Goal: Information Seeking & Learning: Check status

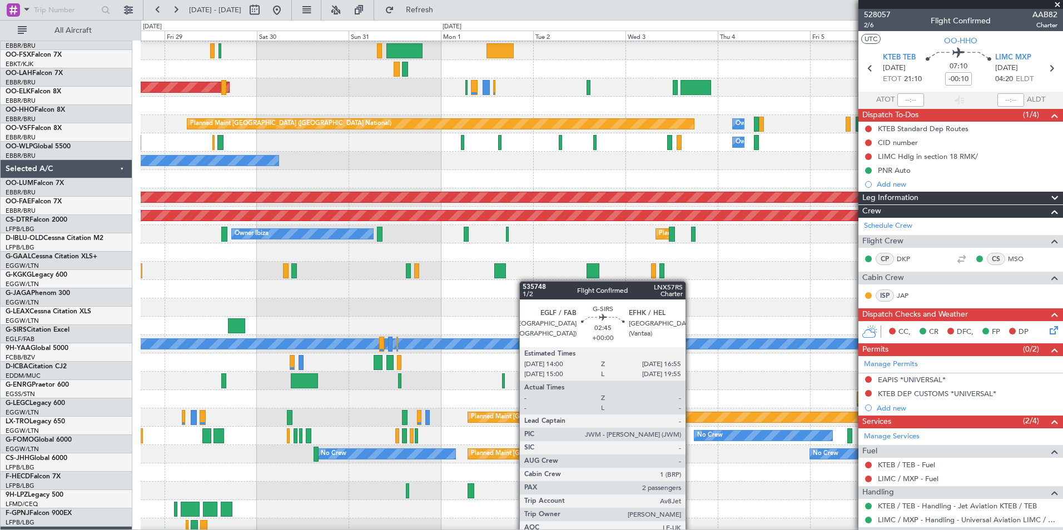
scroll to position [292, 0]
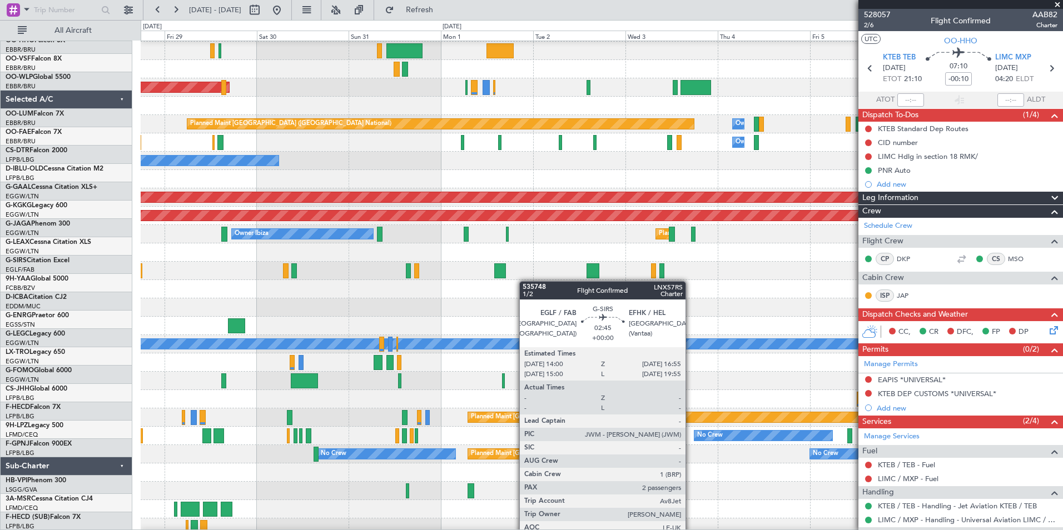
click at [443, 269] on div "Planned Maint Kortrijk-[GEOGRAPHIC_DATA] Planned Maint [GEOGRAPHIC_DATA] ([GEOG…" at bounding box center [602, 146] width 922 height 782
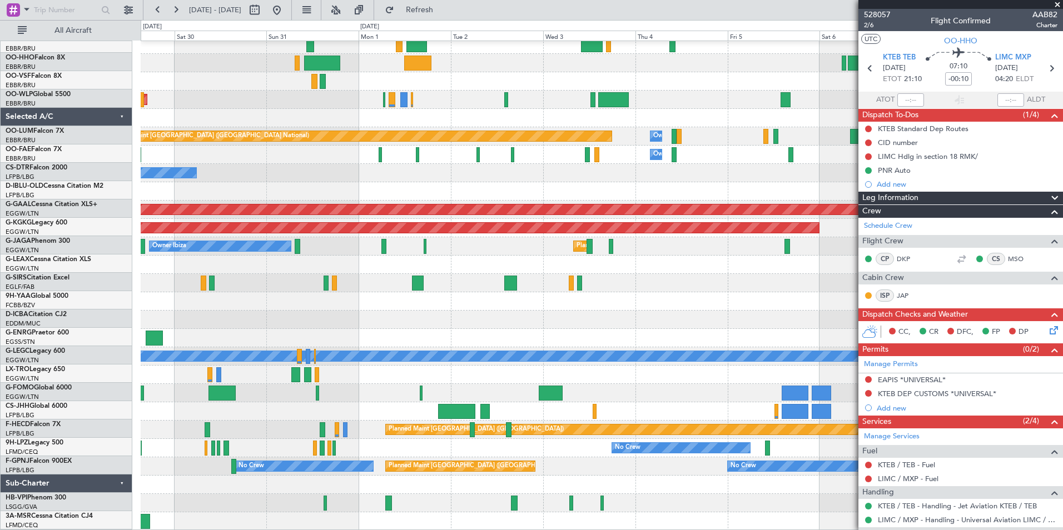
scroll to position [274, 0]
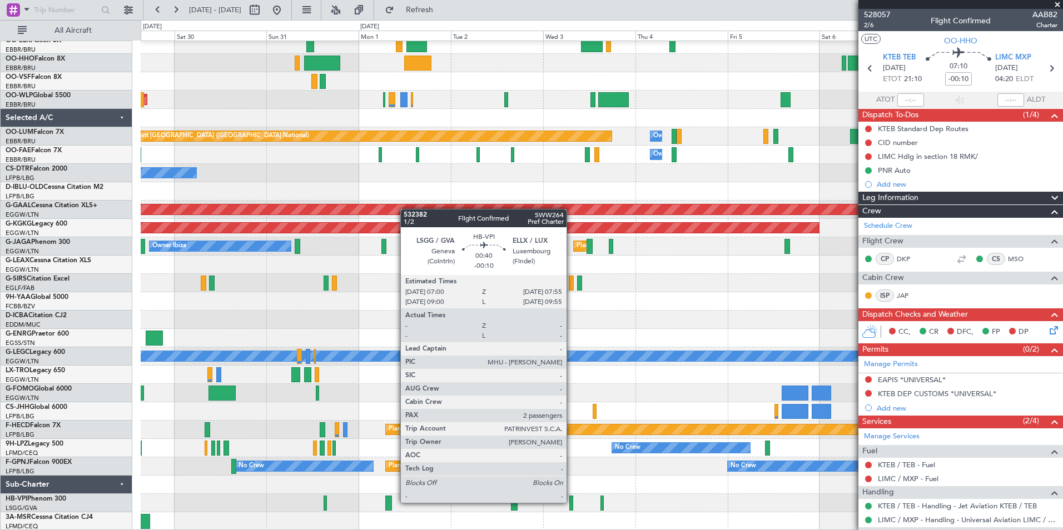
click at [572, 502] on div at bounding box center [571, 503] width 4 height 15
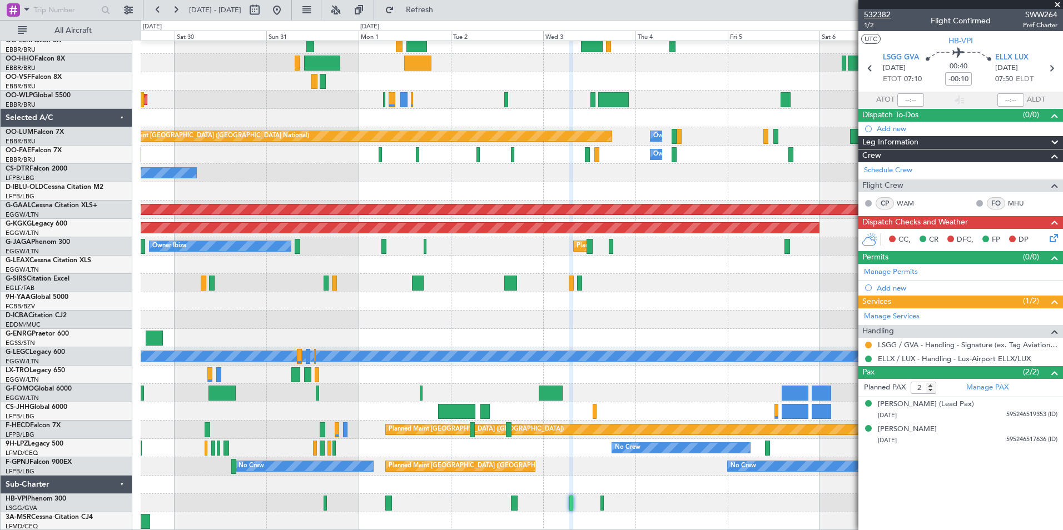
click at [880, 14] on span "532382" at bounding box center [877, 15] width 27 height 12
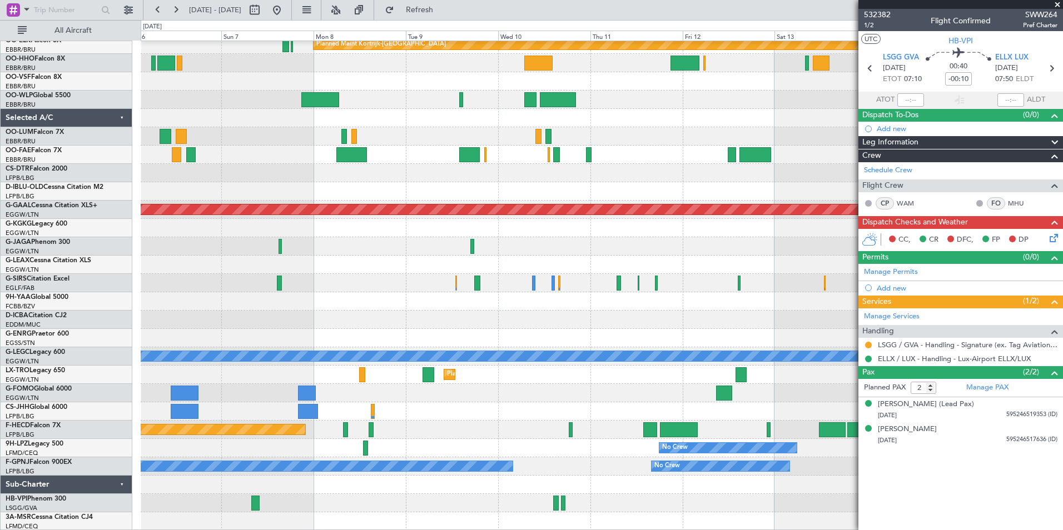
click at [0, 275] on html "[DATE] - [DATE] Refresh Quick Links All Aircraft Planned [GEOGRAPHIC_DATA]-[GEO…" at bounding box center [531, 265] width 1063 height 530
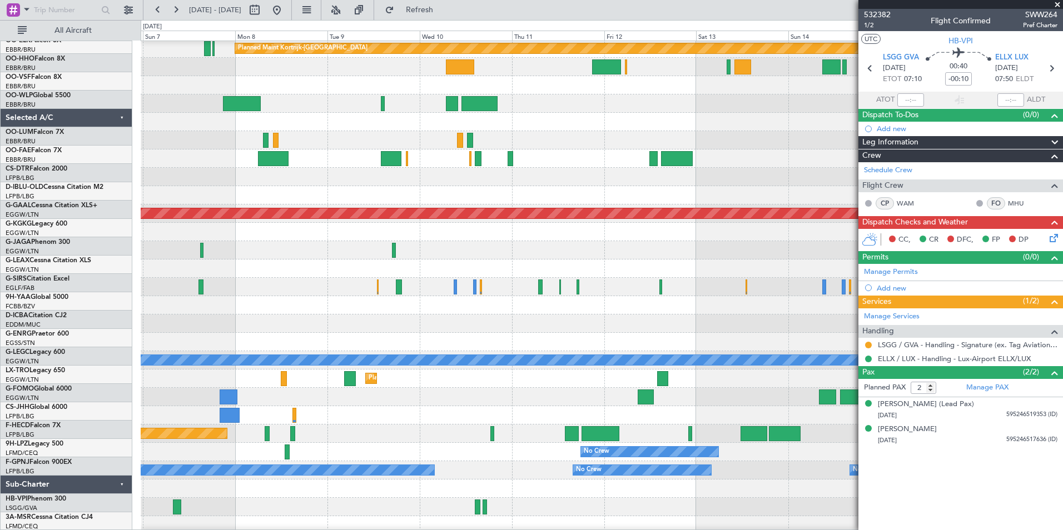
scroll to position [255, 0]
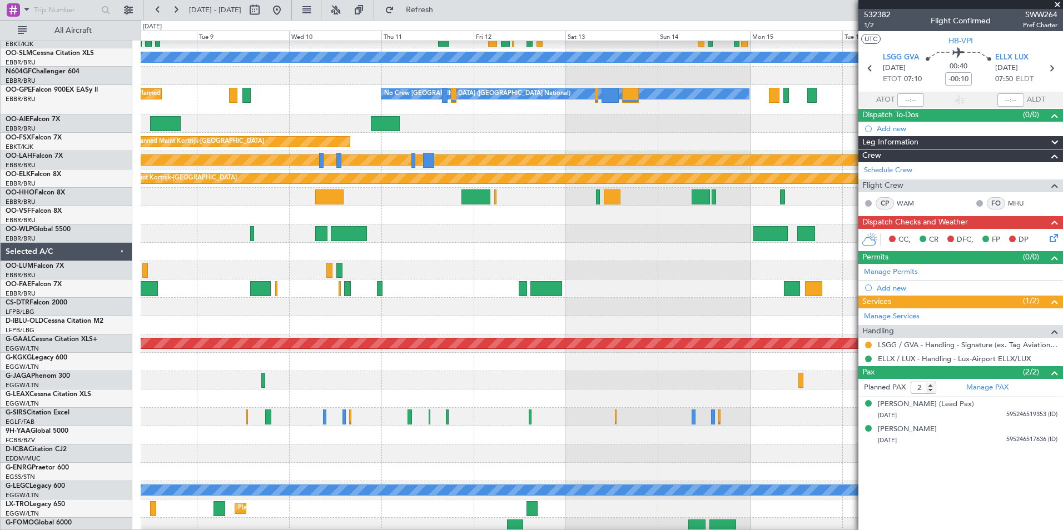
click at [550, 449] on div at bounding box center [602, 454] width 922 height 18
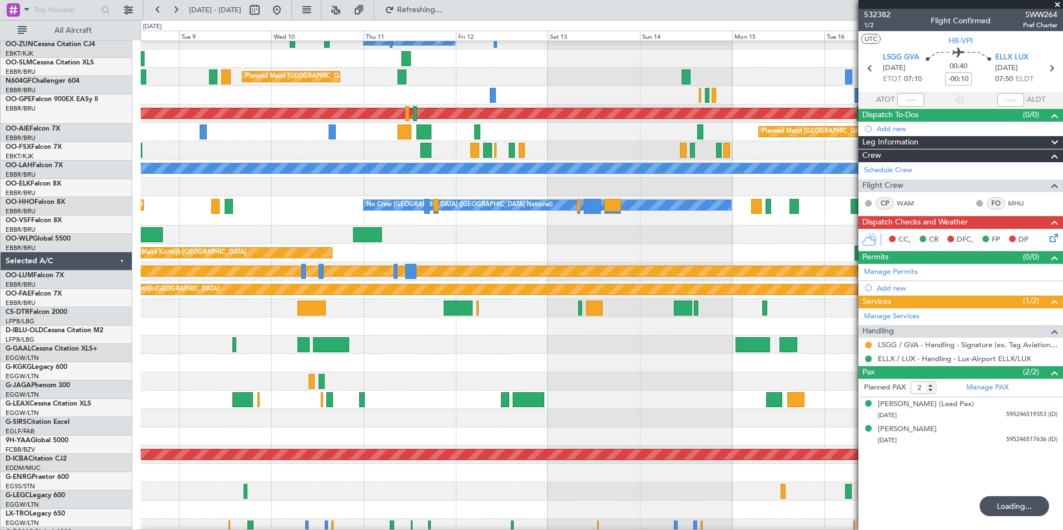
scroll to position [28, 0]
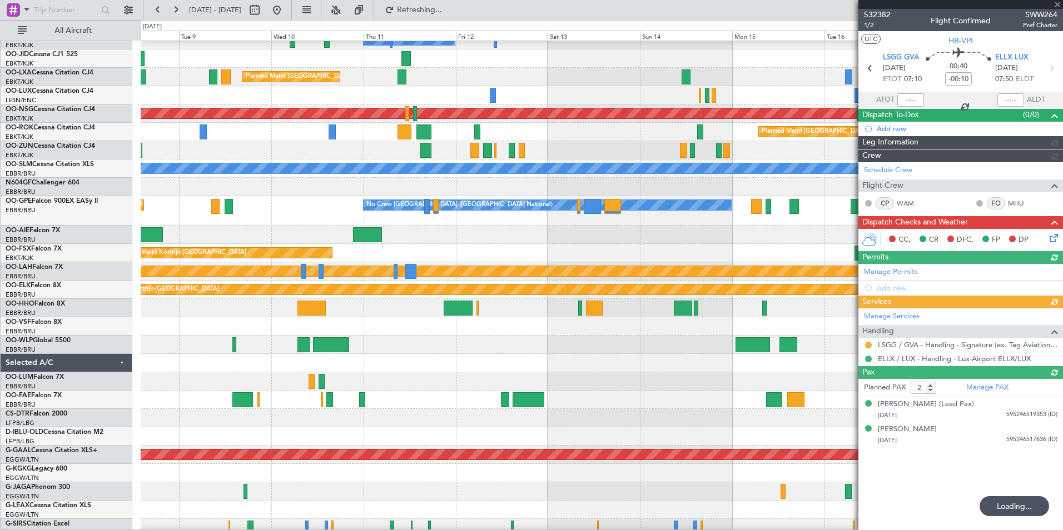
click at [184, 354] on div at bounding box center [602, 345] width 922 height 18
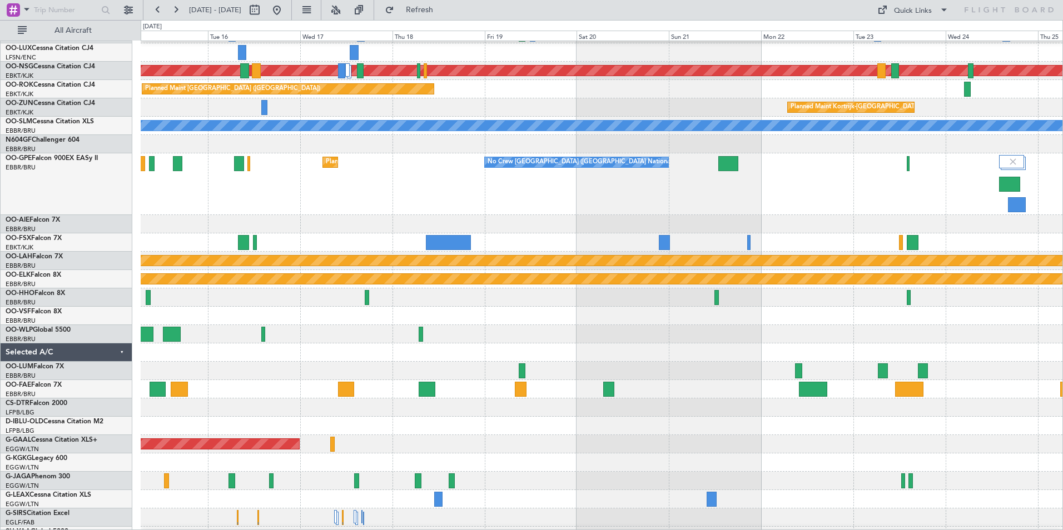
scroll to position [72, 0]
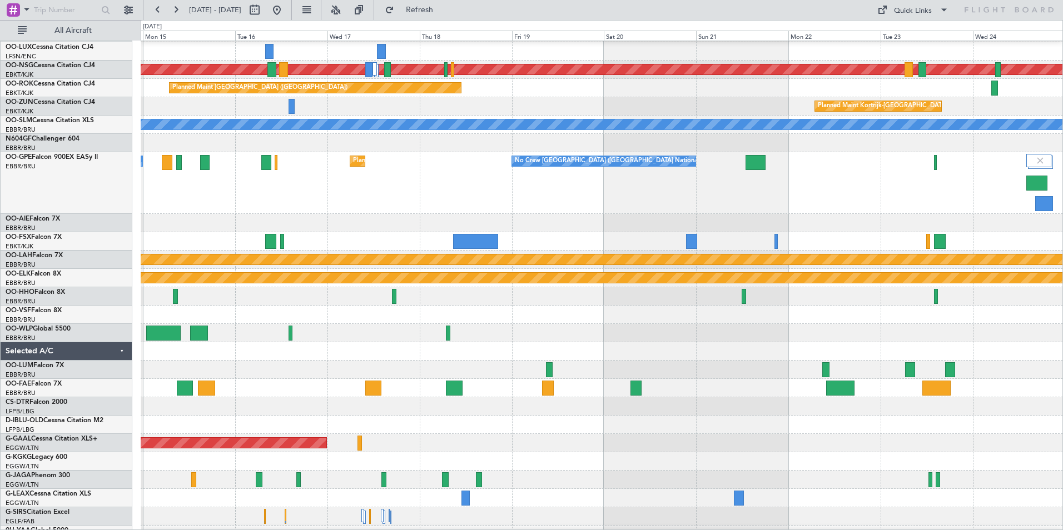
click at [0, 336] on html "[DATE] - [DATE] Refresh Quick Links All Aircraft A/C Unavailable [GEOGRAPHIC_DA…" at bounding box center [531, 265] width 1063 height 530
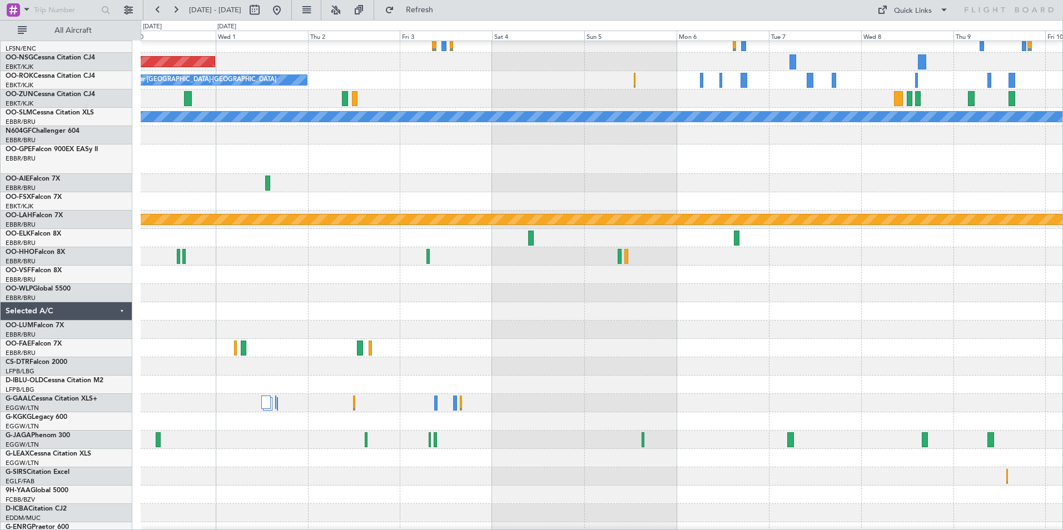
scroll to position [75, 0]
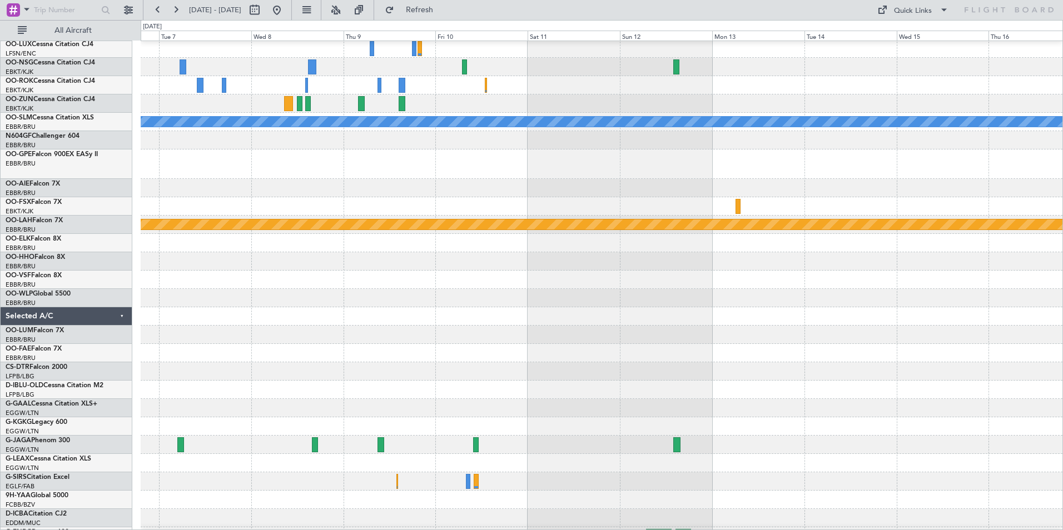
click at [175, 357] on div at bounding box center [602, 353] width 922 height 18
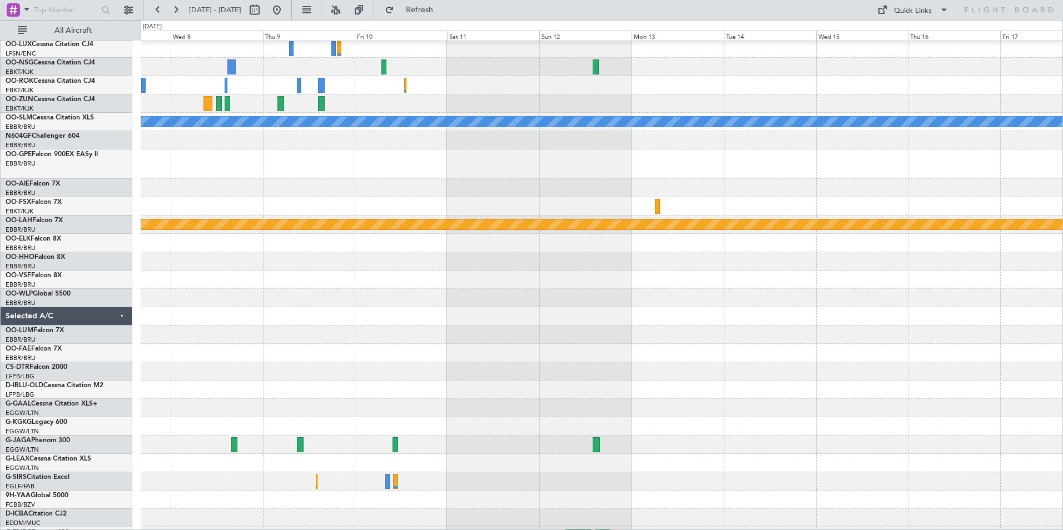
click at [543, 337] on div at bounding box center [602, 335] width 922 height 18
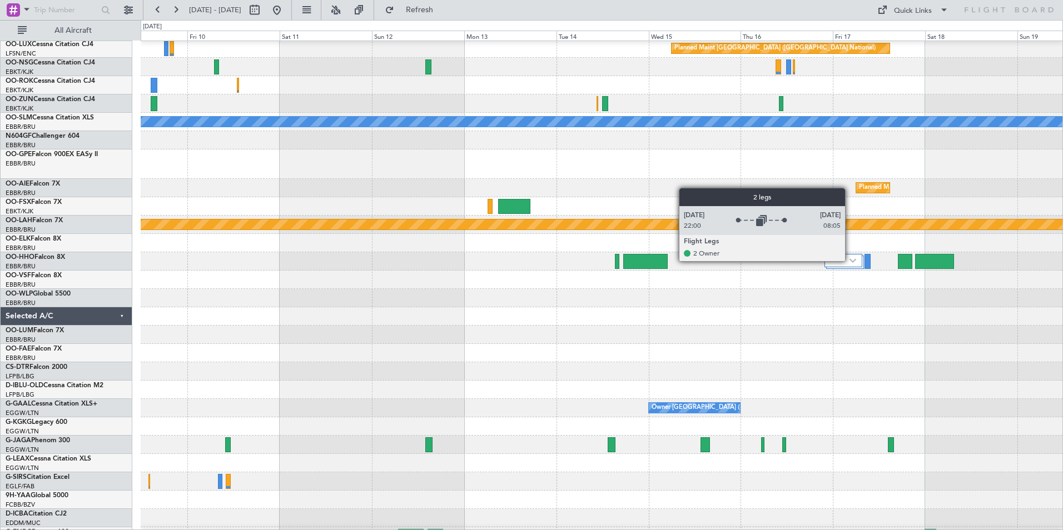
click at [850, 261] on img at bounding box center [853, 261] width 7 height 4
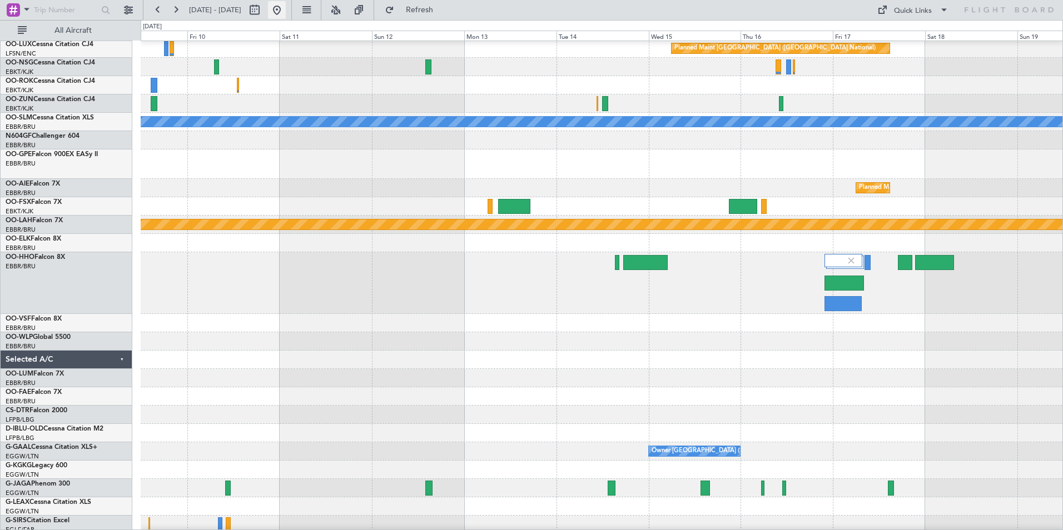
click at [286, 11] on button at bounding box center [277, 10] width 18 height 18
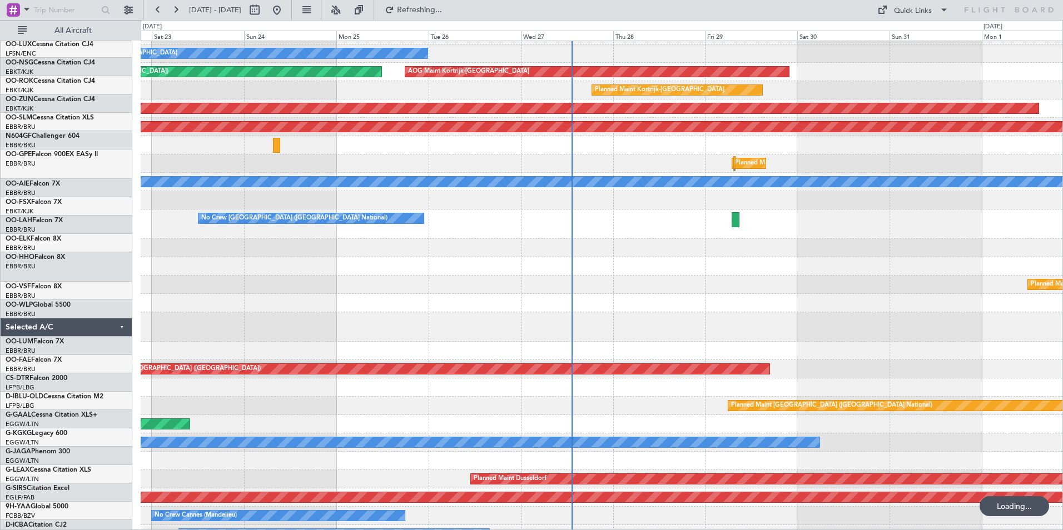
scroll to position [0, 0]
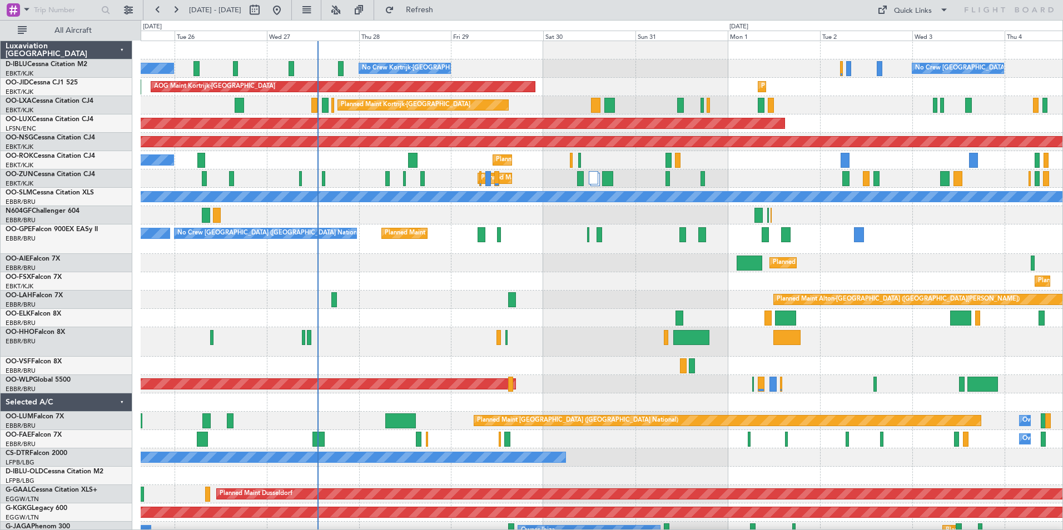
click at [632, 332] on div "No Crew Kortrijk-[GEOGRAPHIC_DATA] No Crew Kortrijk-[GEOGRAPHIC_DATA] No Crew […" at bounding box center [602, 437] width 922 height 793
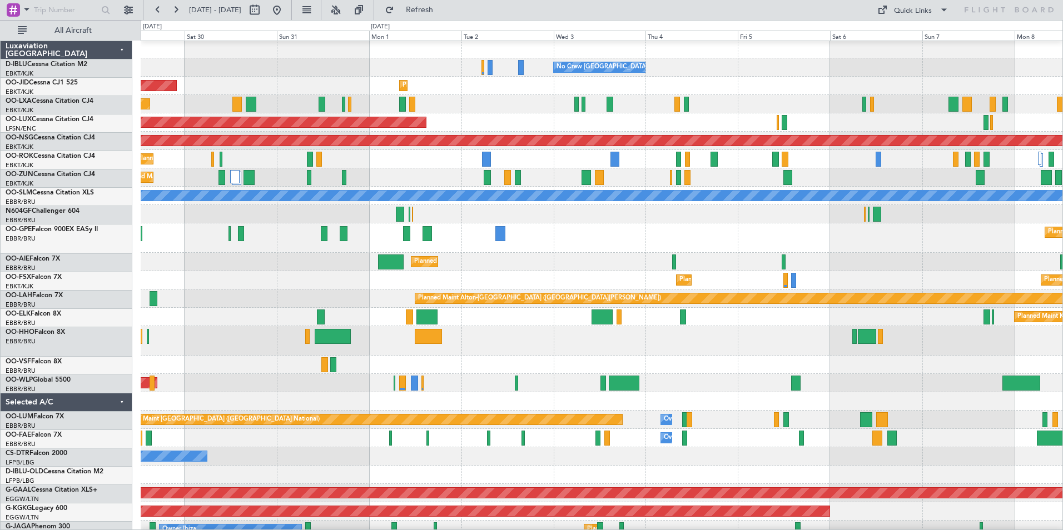
scroll to position [1, 0]
click at [558, 231] on div "Planned Maint [GEOGRAPHIC_DATA] ([GEOGRAPHIC_DATA] National) Planned Maint [GEO…" at bounding box center [602, 237] width 922 height 29
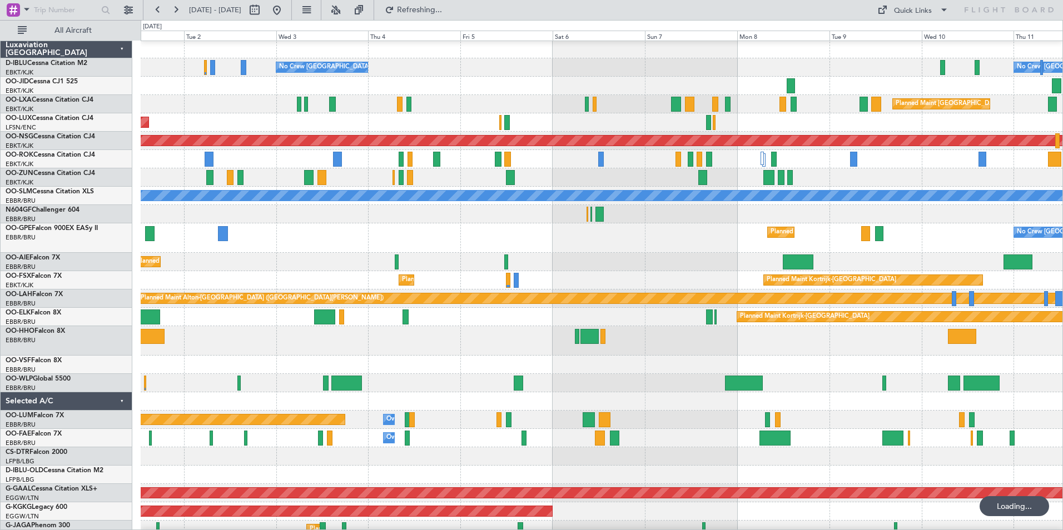
click at [539, 251] on div "Planned Maint [GEOGRAPHIC_DATA] ([GEOGRAPHIC_DATA] National) No Crew [GEOGRAPHI…" at bounding box center [602, 237] width 922 height 29
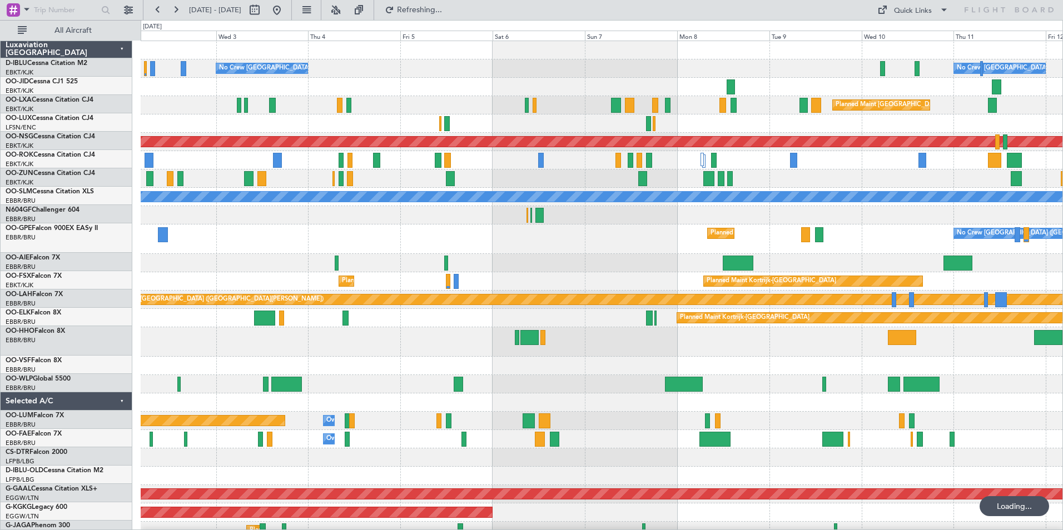
scroll to position [0, 0]
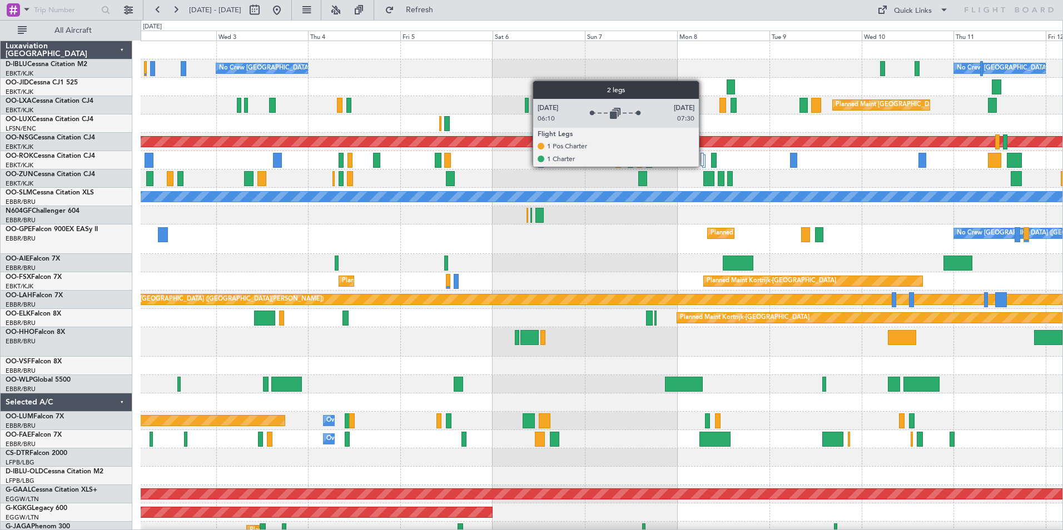
click at [704, 166] on div at bounding box center [703, 159] width 4 height 13
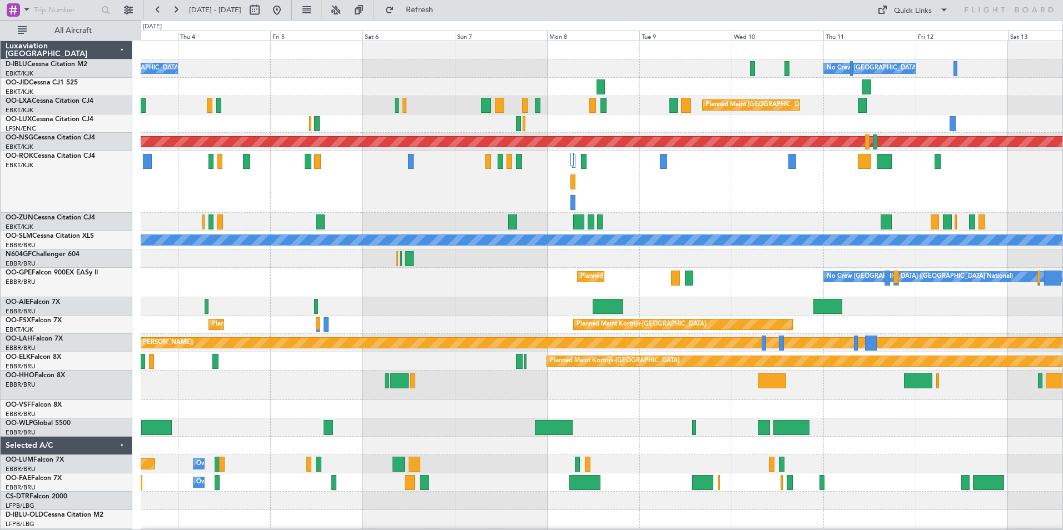
click at [522, 211] on div "Planned Maint [GEOGRAPHIC_DATA] ([GEOGRAPHIC_DATA])" at bounding box center [602, 182] width 922 height 62
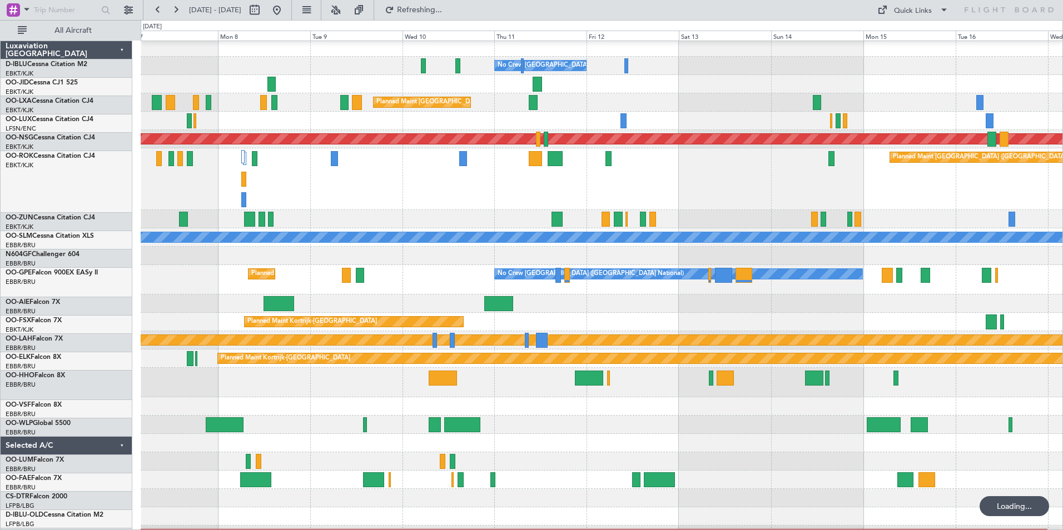
scroll to position [3, 0]
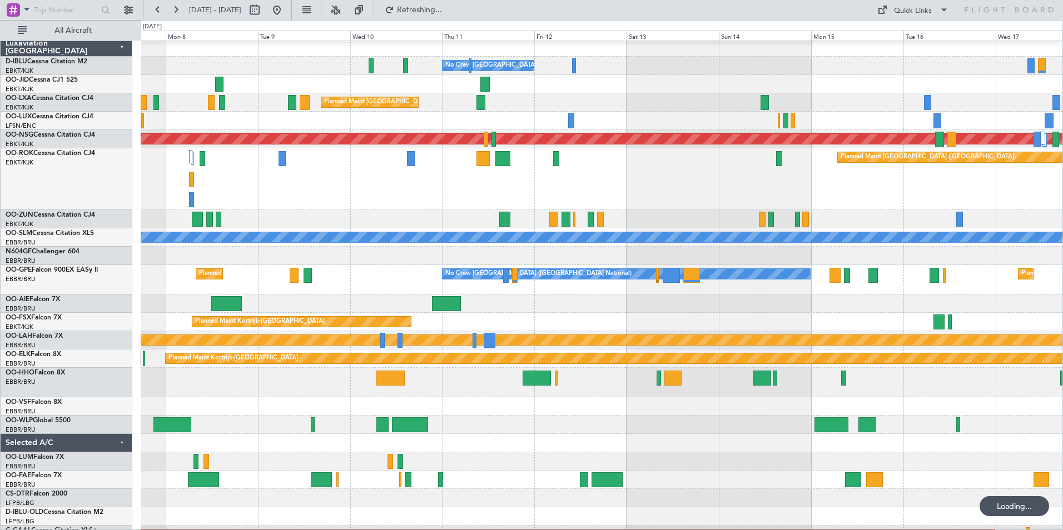
click at [627, 196] on div "Planned Maint [GEOGRAPHIC_DATA] ([GEOGRAPHIC_DATA])" at bounding box center [602, 179] width 922 height 62
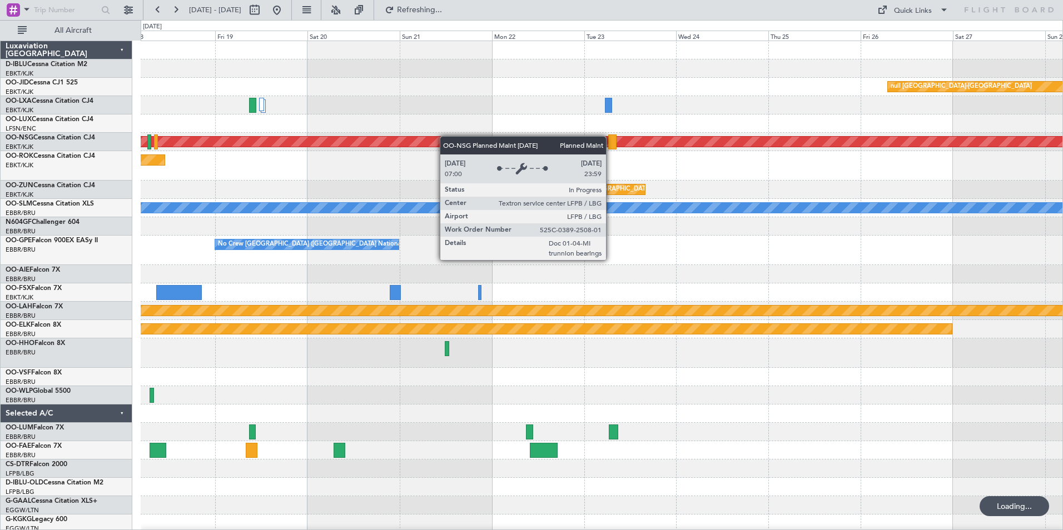
click at [722, 153] on div "null [GEOGRAPHIC_DATA]-[GEOGRAPHIC_DATA] Planned Maint [GEOGRAPHIC_DATA] ([GEOG…" at bounding box center [602, 424] width 922 height 767
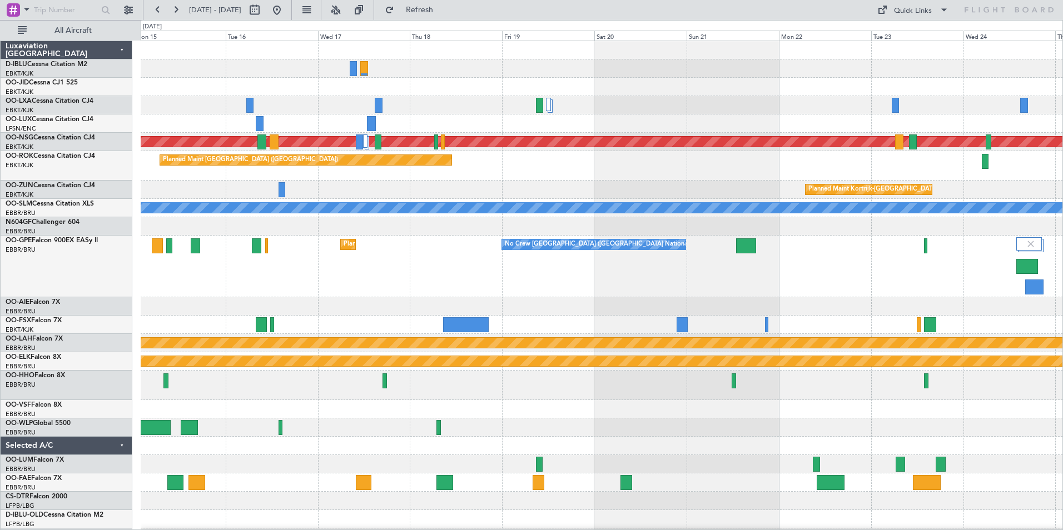
click at [0, 116] on html "[DATE] - [DATE] Refresh Quick Links All Aircraft A/C Unavailable [GEOGRAPHIC_DA…" at bounding box center [531, 265] width 1063 height 530
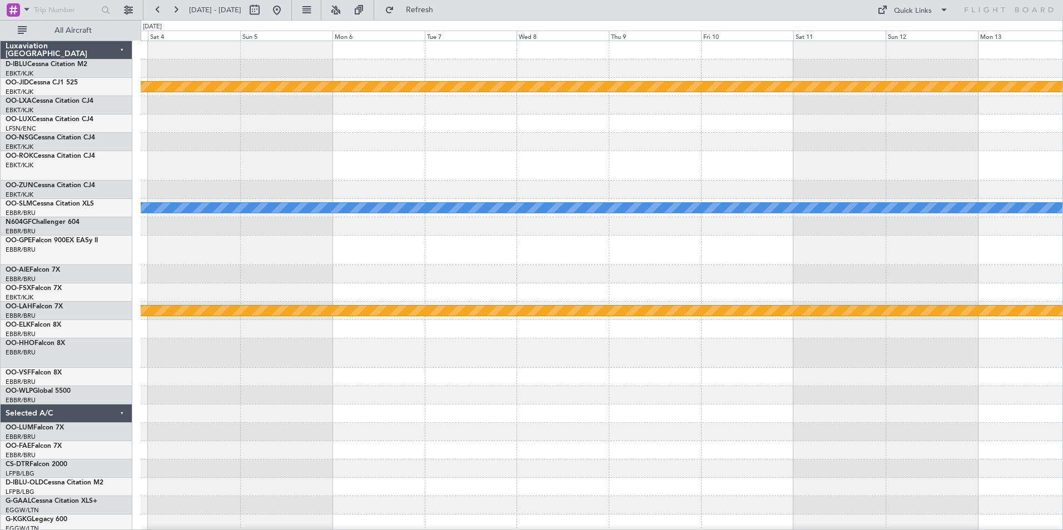
click at [338, 185] on div "null [GEOGRAPHIC_DATA]-[GEOGRAPHIC_DATA] Planned Maint [GEOGRAPHIC_DATA]-[GEOGR…" at bounding box center [602, 424] width 922 height 767
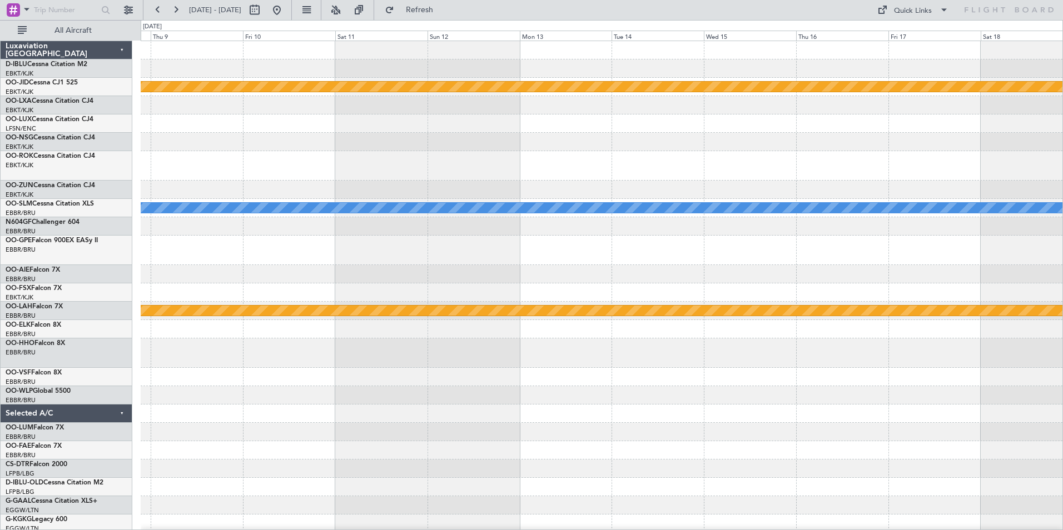
click at [322, 183] on div "null [GEOGRAPHIC_DATA]-[GEOGRAPHIC_DATA] A/C Unavailable [GEOGRAPHIC_DATA] No C…" at bounding box center [602, 424] width 922 height 767
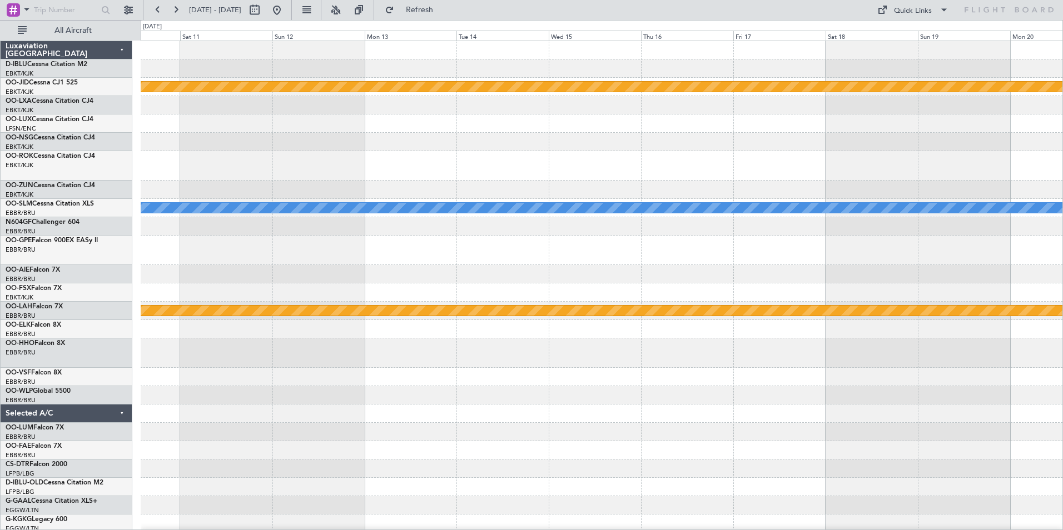
click at [292, 186] on div "null [GEOGRAPHIC_DATA]-[GEOGRAPHIC_DATA] A/C Unavailable [GEOGRAPHIC_DATA] No C…" at bounding box center [602, 424] width 922 height 767
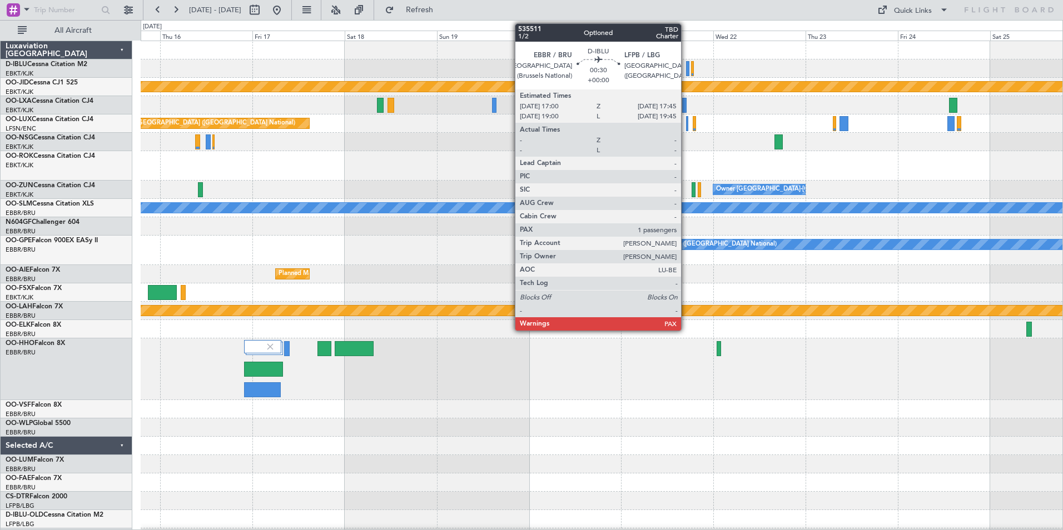
click at [686, 74] on div at bounding box center [687, 68] width 3 height 15
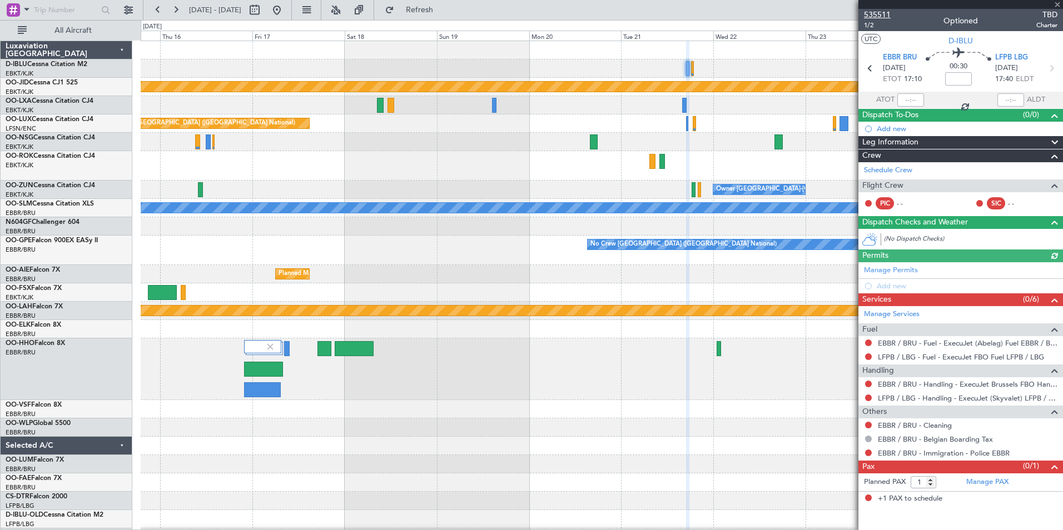
click at [880, 11] on span "535511" at bounding box center [877, 15] width 27 height 12
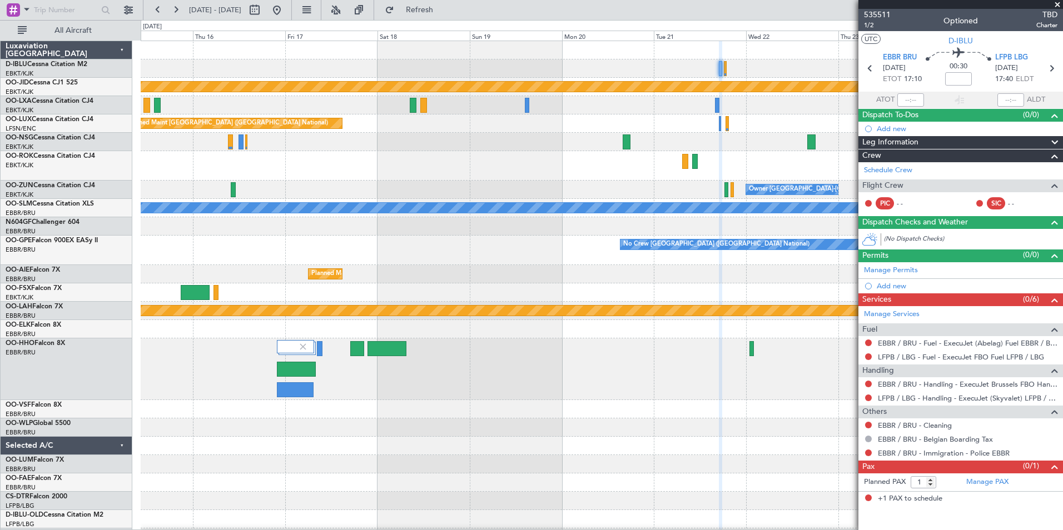
click at [601, 309] on div "null [GEOGRAPHIC_DATA]-[GEOGRAPHIC_DATA] Planned Maint [GEOGRAPHIC_DATA] ([GEOG…" at bounding box center [602, 422] width 922 height 763
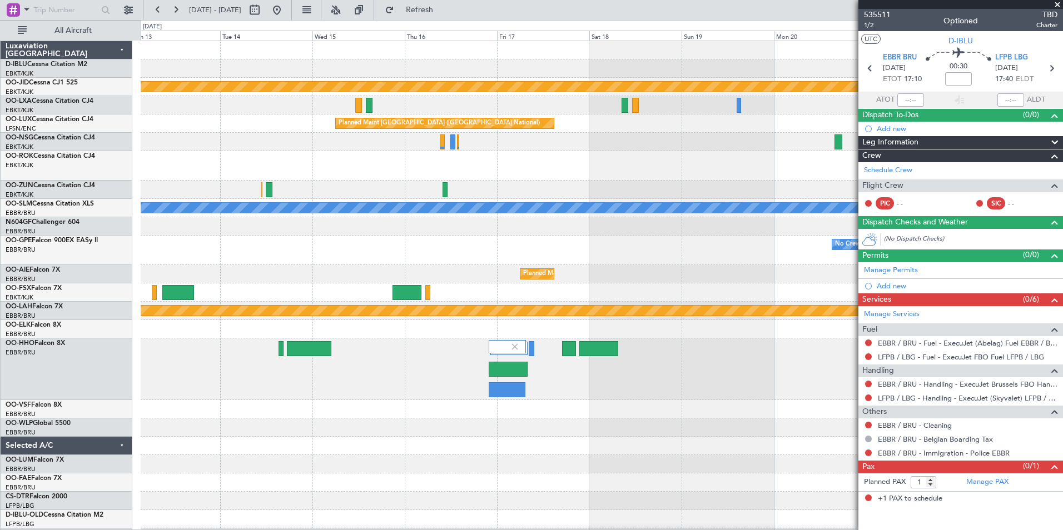
click at [686, 289] on div "null [GEOGRAPHIC_DATA]-[GEOGRAPHIC_DATA] Planned Maint [GEOGRAPHIC_DATA] ([GEOG…" at bounding box center [602, 422] width 922 height 763
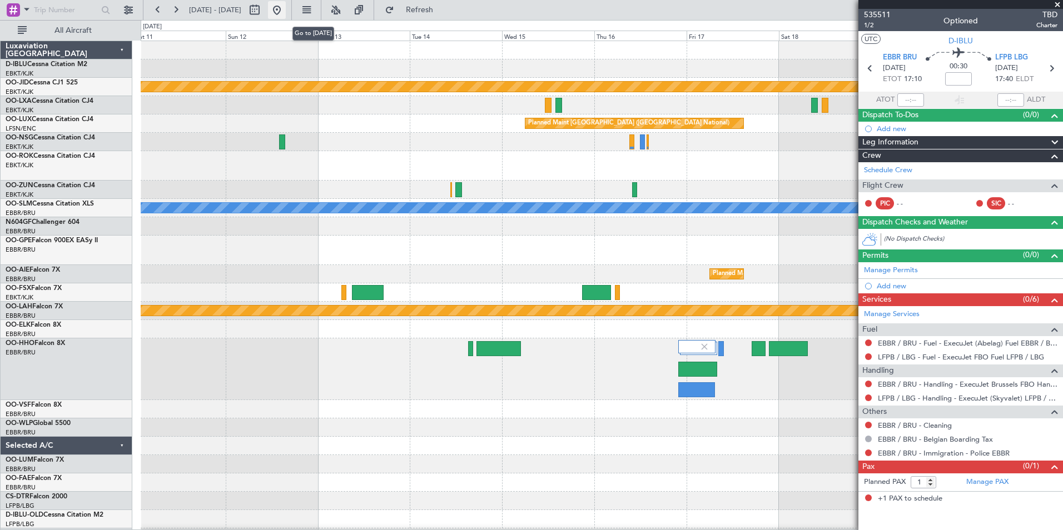
click at [286, 11] on button at bounding box center [277, 10] width 18 height 18
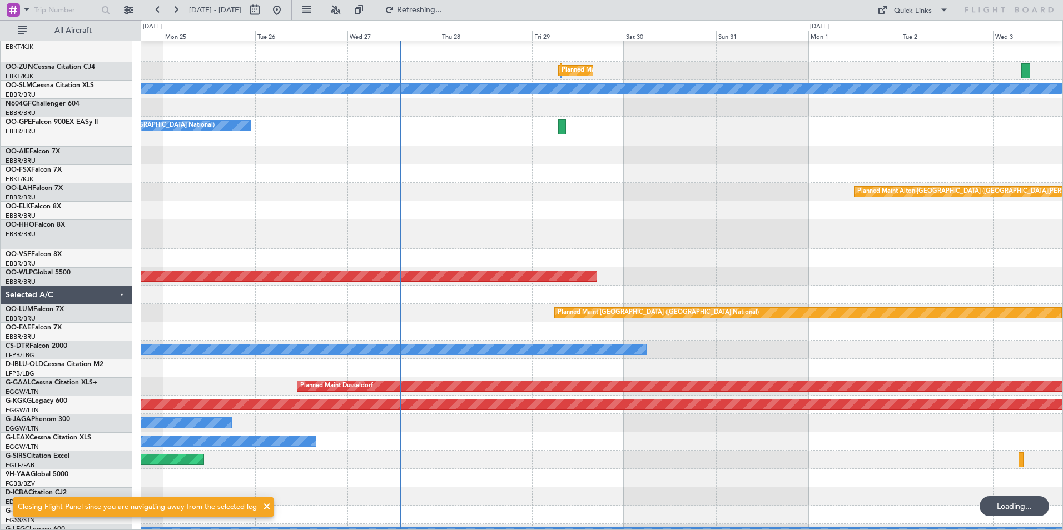
click at [714, 206] on div at bounding box center [602, 210] width 922 height 18
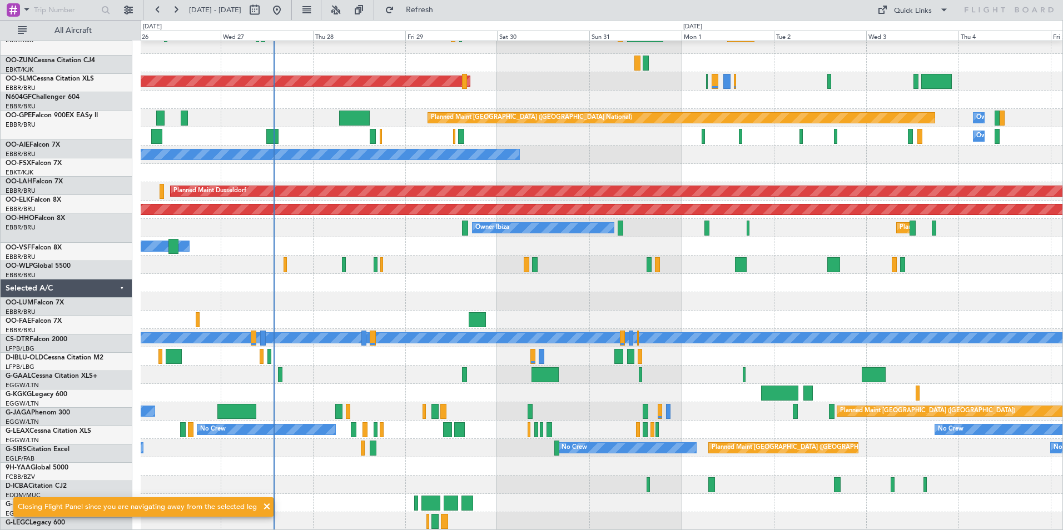
scroll to position [314, 0]
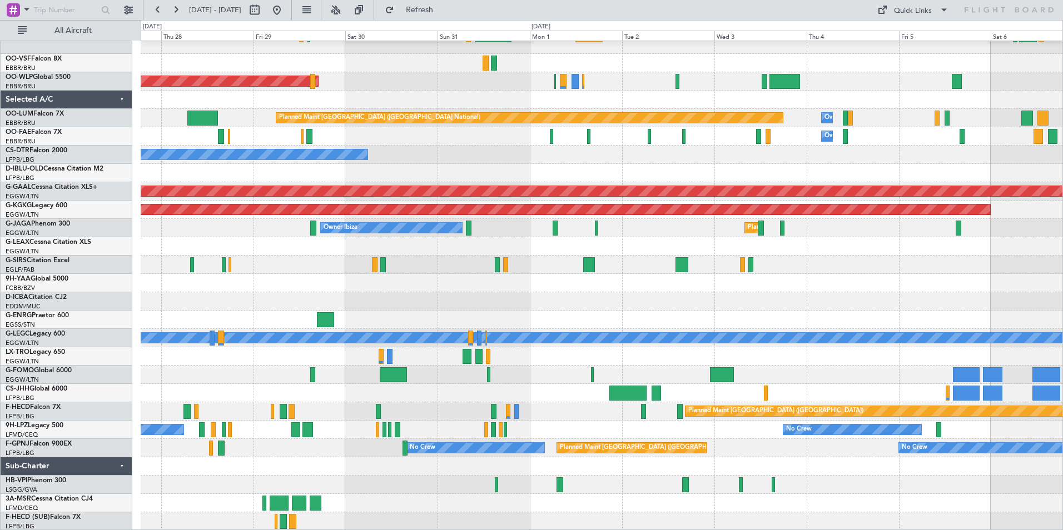
click at [821, 504] on div at bounding box center [602, 503] width 922 height 18
